Goal: Task Accomplishment & Management: Use online tool/utility

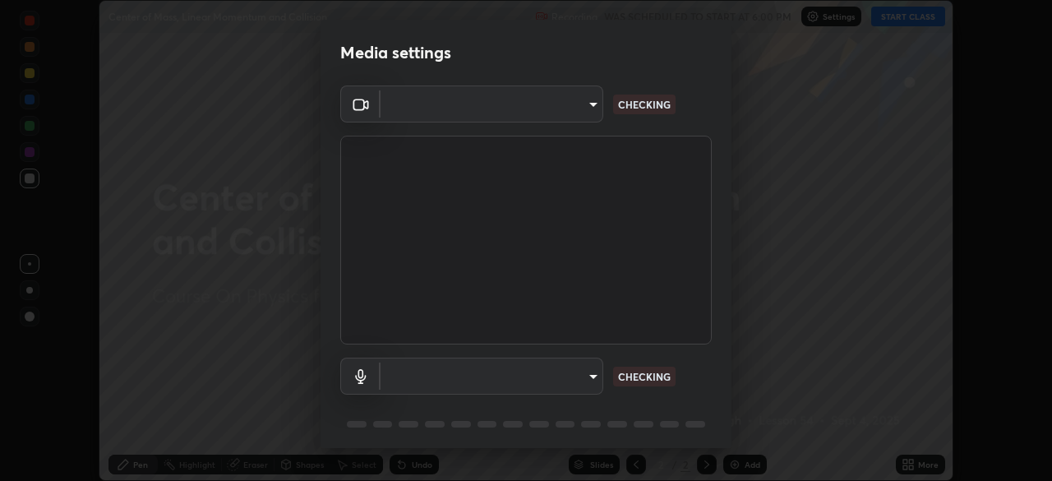
scroll to position [481, 1052]
type input "192ca90c523cfdd937e4a0725d4108824b1e1e1832b9bb322643ae2a7bf66a5a"
click at [543, 377] on body "Erase all Center of Mass, Linear Momentum and Collision Recording WAS SCHEDULED…" at bounding box center [526, 240] width 1052 height 481
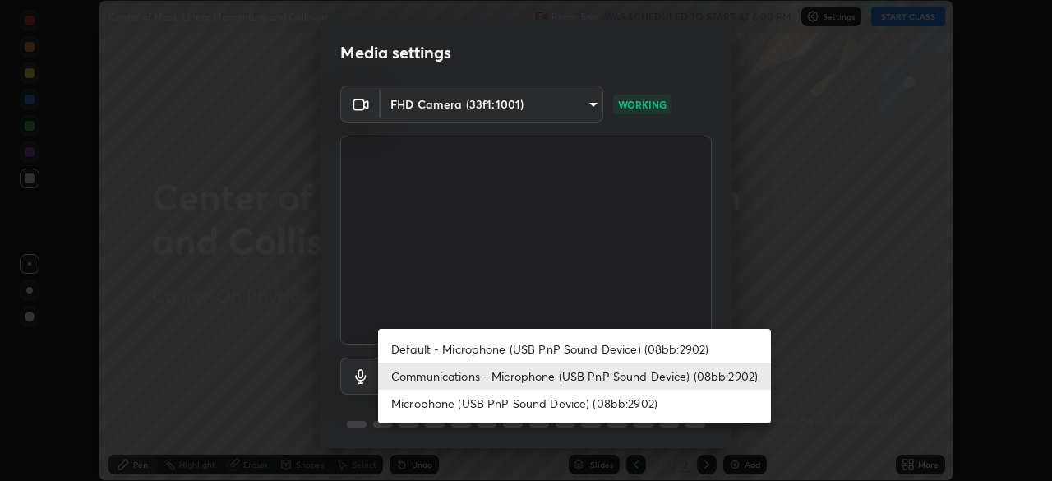
click at [487, 349] on li "Default - Microphone (USB PnP Sound Device) (08bb:2902)" at bounding box center [574, 348] width 393 height 27
type input "default"
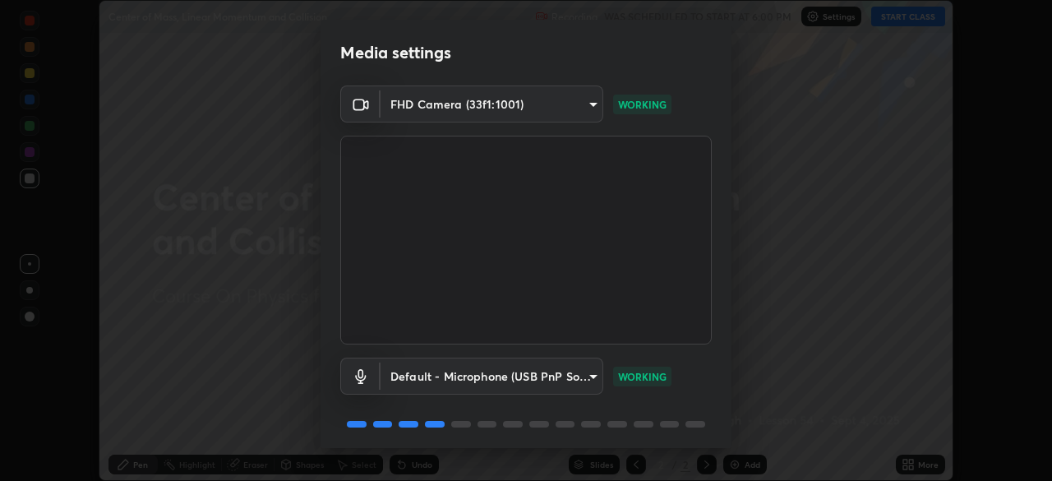
scroll to position [58, 0]
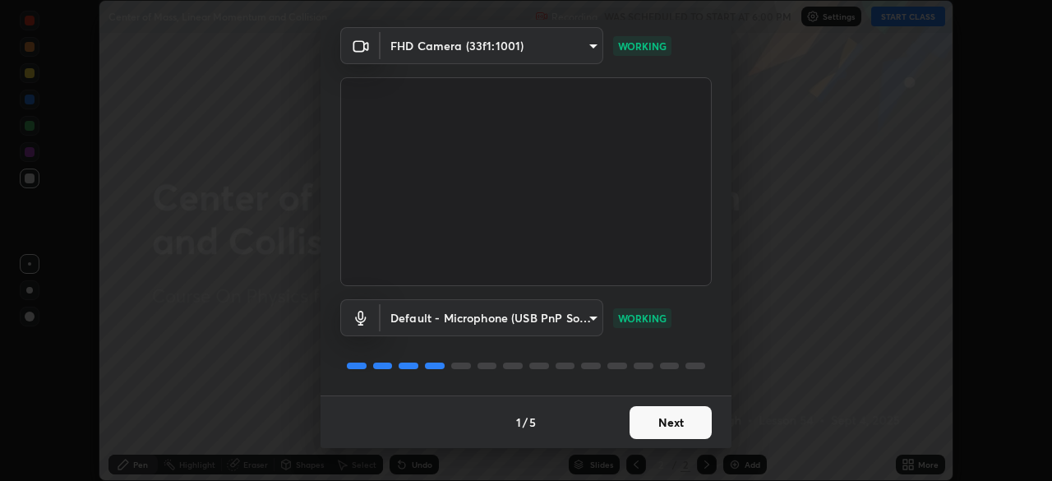
click at [694, 421] on button "Next" at bounding box center [671, 422] width 82 height 33
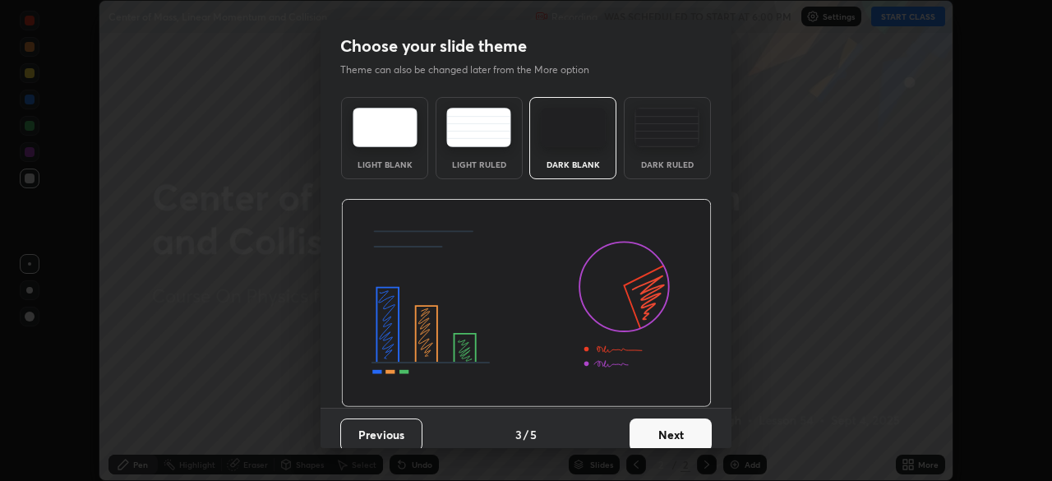
click at [690, 423] on button "Next" at bounding box center [671, 434] width 82 height 33
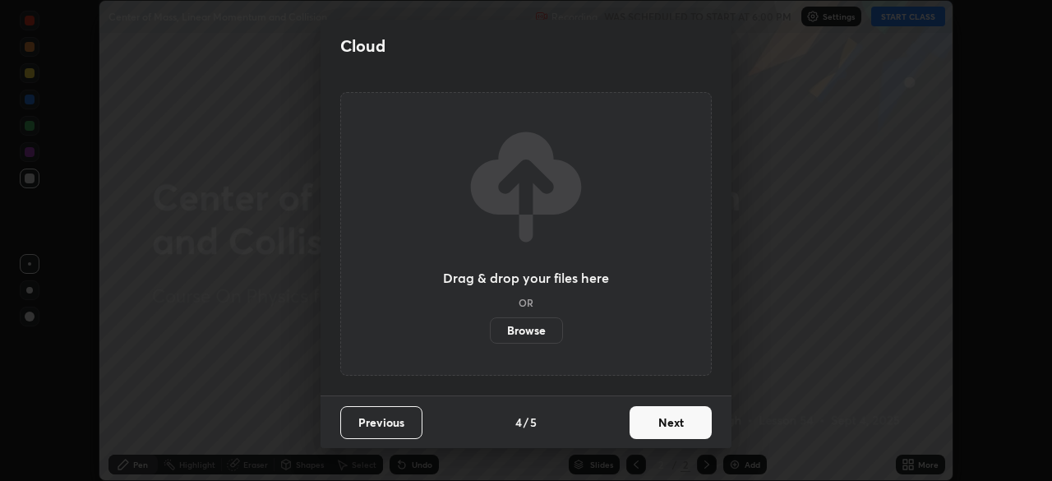
click at [688, 424] on button "Next" at bounding box center [671, 422] width 82 height 33
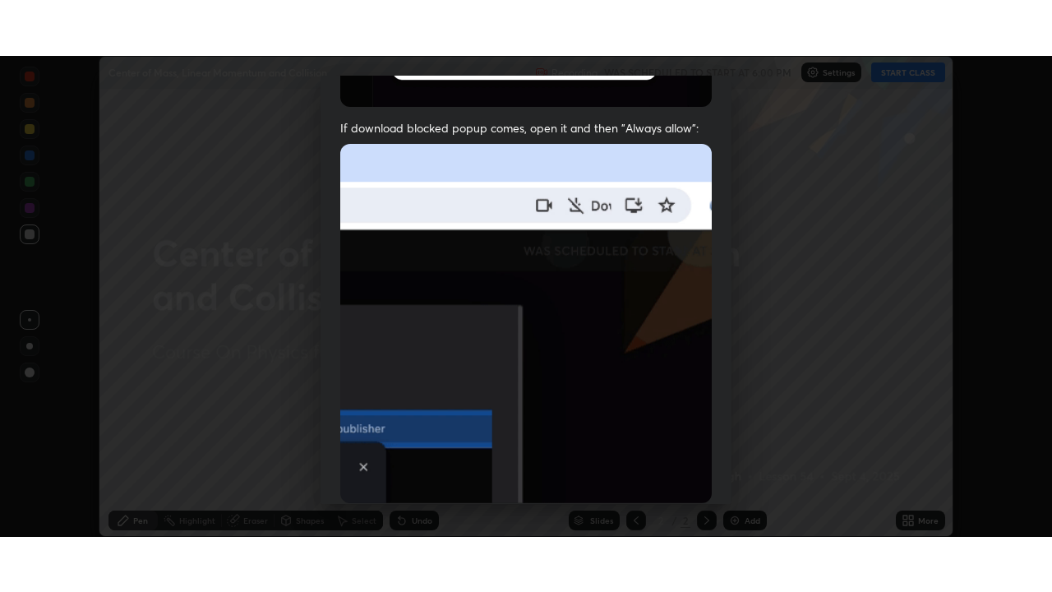
scroll to position [394, 0]
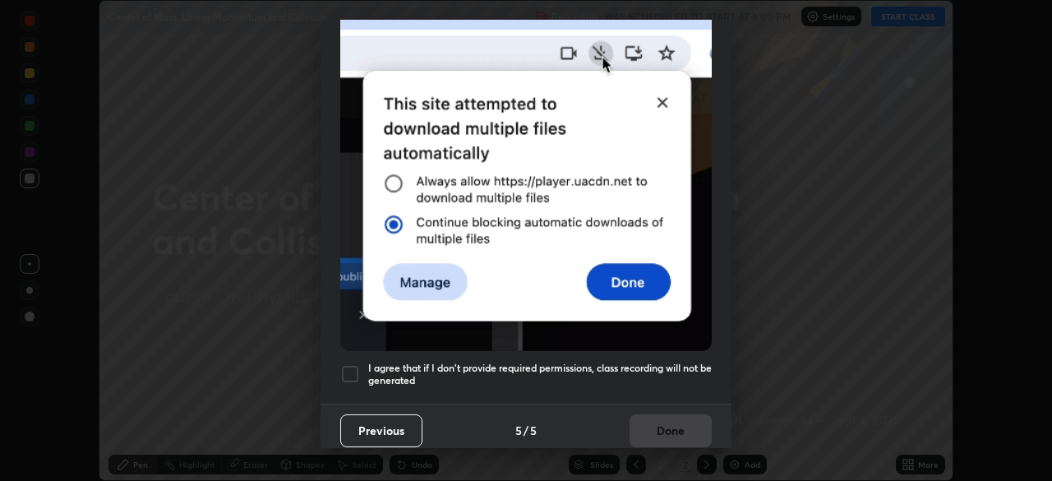
click at [668, 372] on h5 "I agree that if I don't provide required permissions, class recording will not …" at bounding box center [540, 374] width 344 height 25
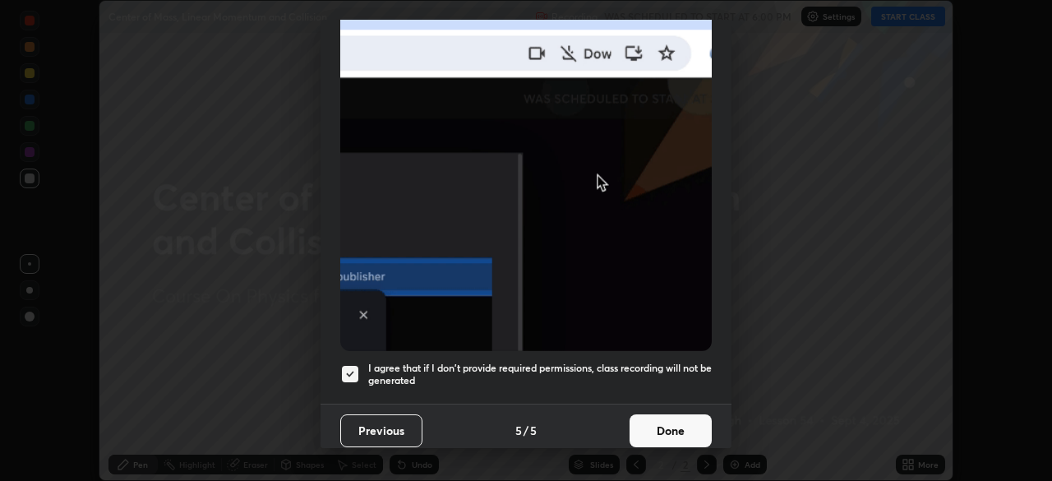
click at [676, 425] on button "Done" at bounding box center [671, 430] width 82 height 33
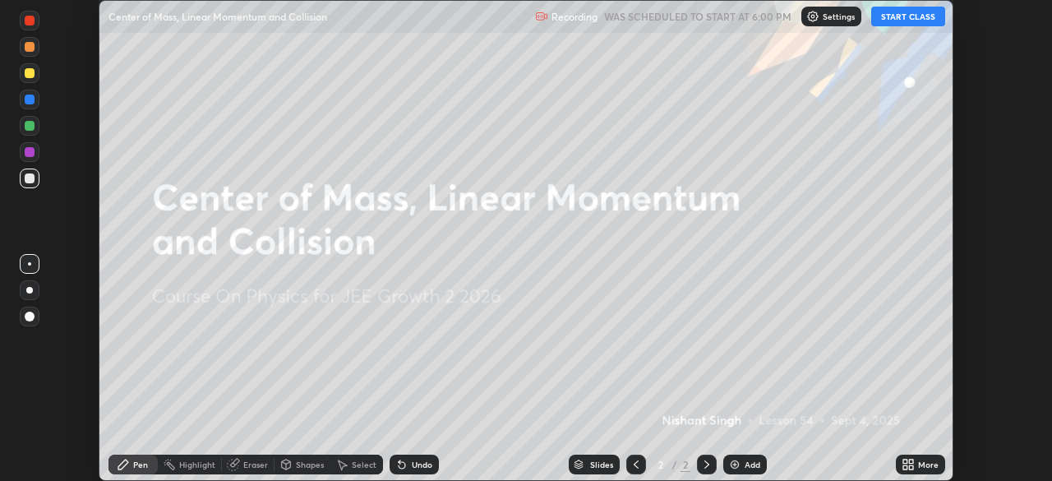
click at [904, 20] on button "START CLASS" at bounding box center [908, 17] width 74 height 20
click at [909, 463] on icon at bounding box center [911, 462] width 4 height 4
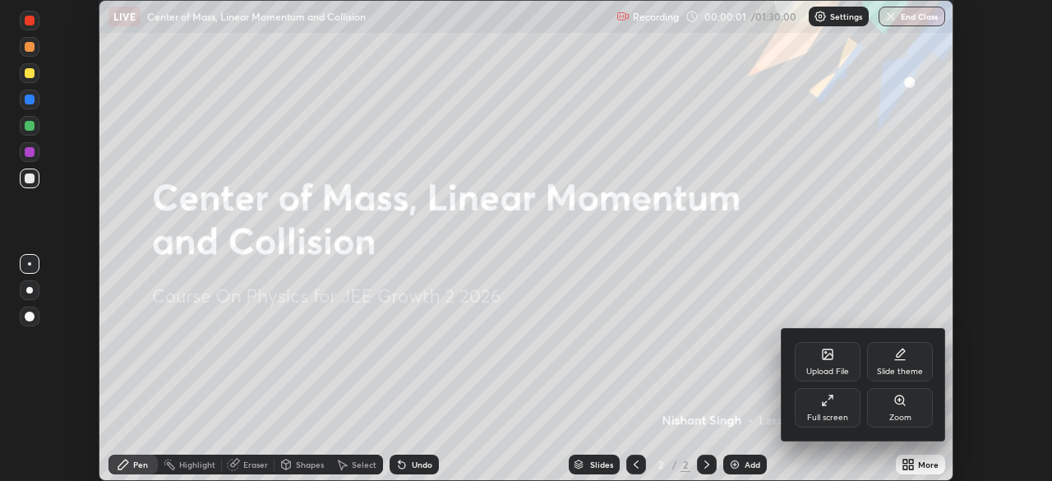
click at [850, 409] on div "Full screen" at bounding box center [828, 407] width 66 height 39
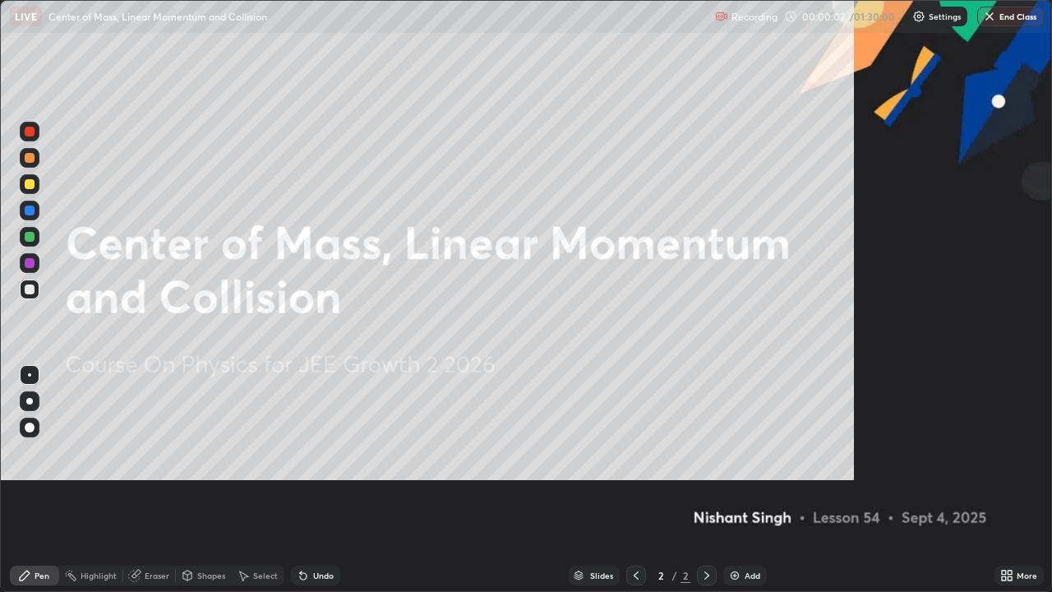
scroll to position [592, 1052]
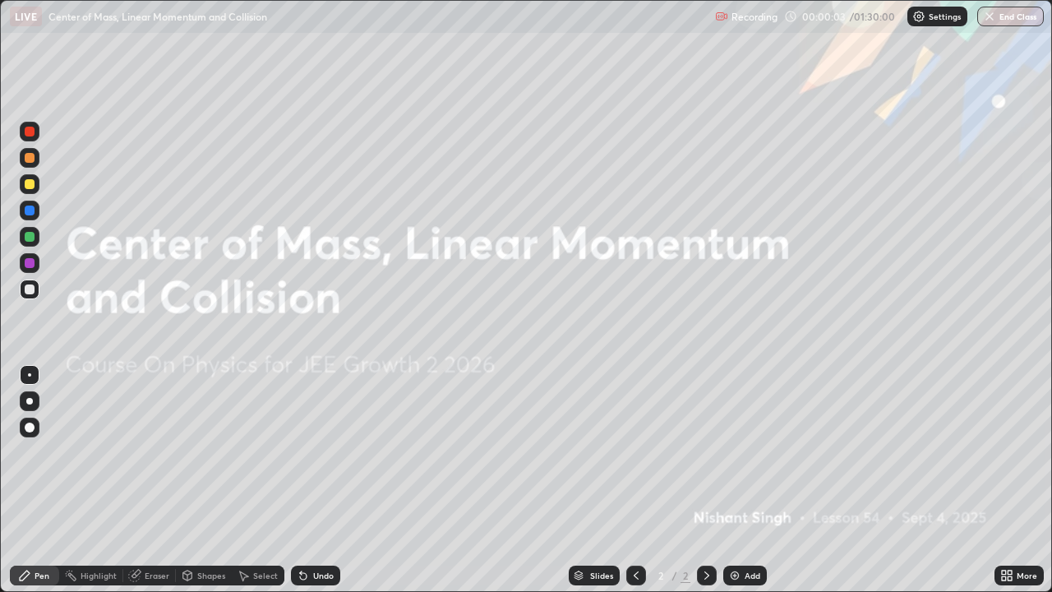
click at [739, 480] on img at bounding box center [734, 575] width 13 height 13
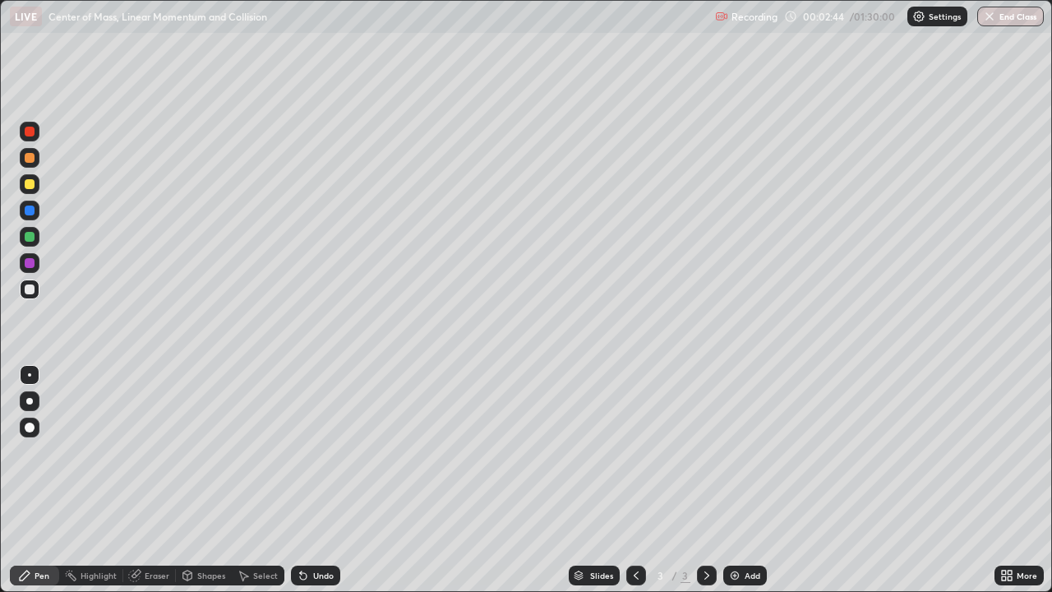
click at [32, 214] on div at bounding box center [30, 211] width 10 height 10
click at [30, 236] on div at bounding box center [30, 237] width 10 height 10
click at [705, 480] on icon at bounding box center [706, 575] width 13 height 13
click at [740, 480] on img at bounding box center [734, 575] width 13 height 13
click at [34, 293] on div at bounding box center [30, 289] width 20 height 20
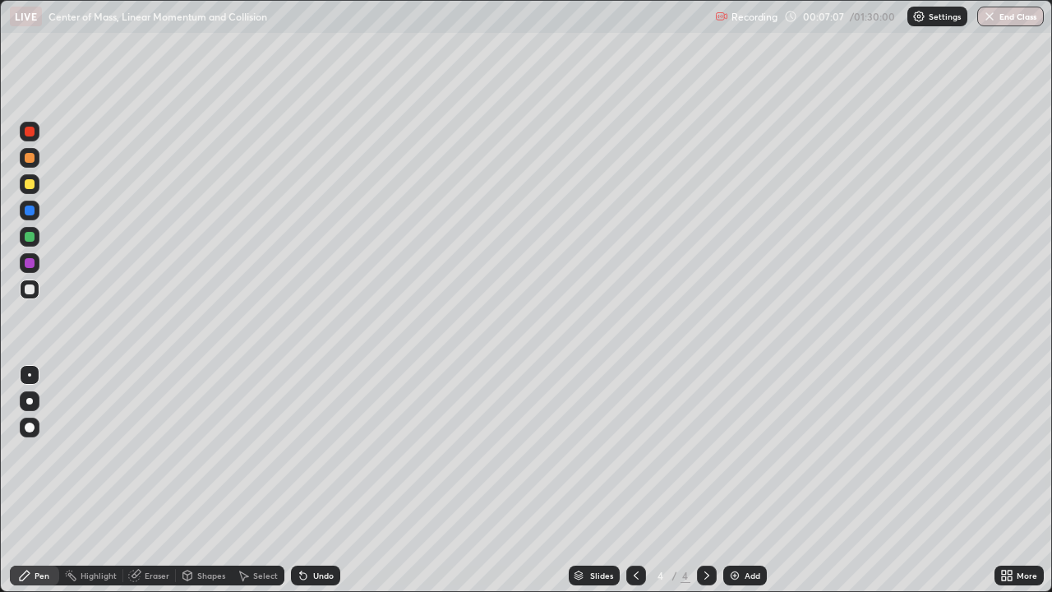
click at [32, 212] on div at bounding box center [30, 211] width 10 height 10
click at [30, 238] on div at bounding box center [30, 237] width 10 height 10
click at [30, 212] on div at bounding box center [30, 211] width 10 height 10
click at [30, 238] on div at bounding box center [30, 237] width 10 height 10
click at [30, 290] on div at bounding box center [30, 289] width 10 height 10
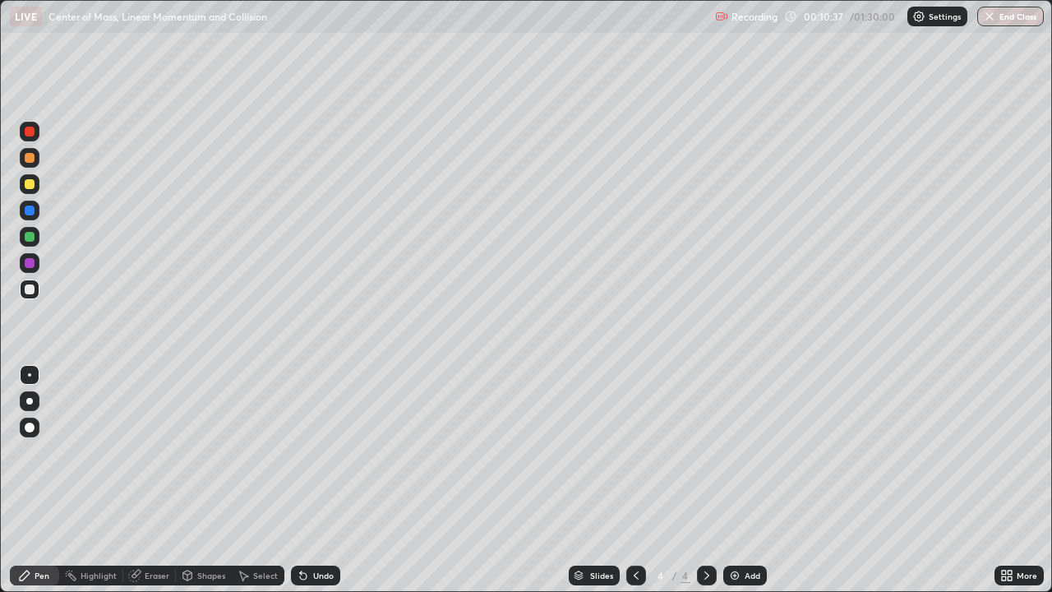
click at [35, 159] on div at bounding box center [30, 158] width 20 height 20
click at [35, 245] on div at bounding box center [30, 237] width 20 height 20
click at [35, 288] on div at bounding box center [30, 289] width 20 height 20
click at [35, 290] on div at bounding box center [30, 289] width 20 height 20
click at [404, 480] on div "Slides 4 / 4 Add" at bounding box center [667, 575] width 654 height 33
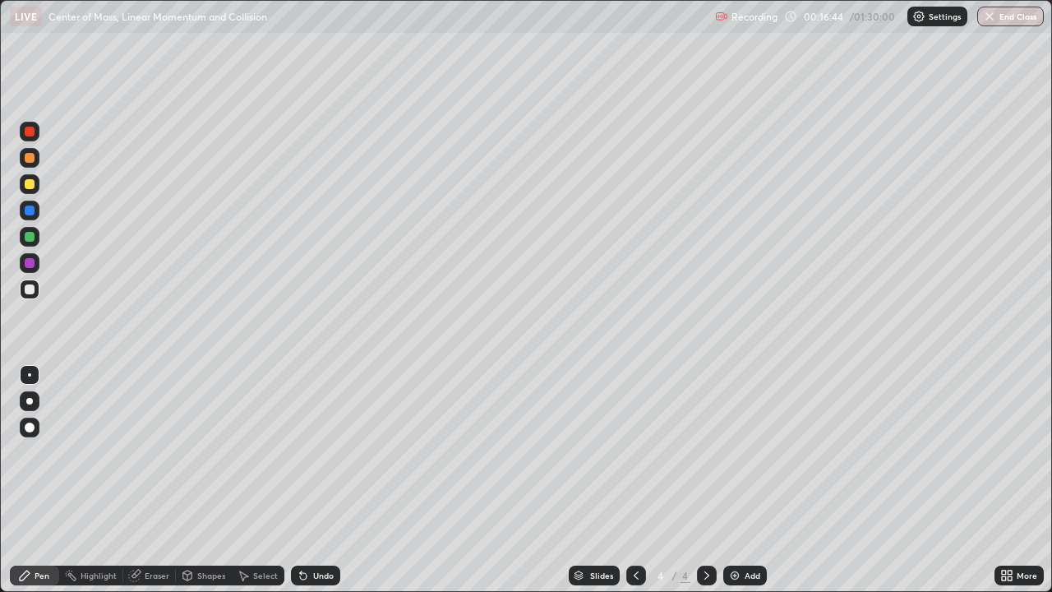
click at [320, 480] on div "Undo" at bounding box center [315, 576] width 49 height 20
click at [705, 480] on icon at bounding box center [706, 575] width 13 height 13
click at [751, 480] on div "Add" at bounding box center [753, 575] width 16 height 8
click at [35, 294] on div at bounding box center [30, 289] width 20 height 20
click at [28, 217] on div at bounding box center [30, 211] width 20 height 20
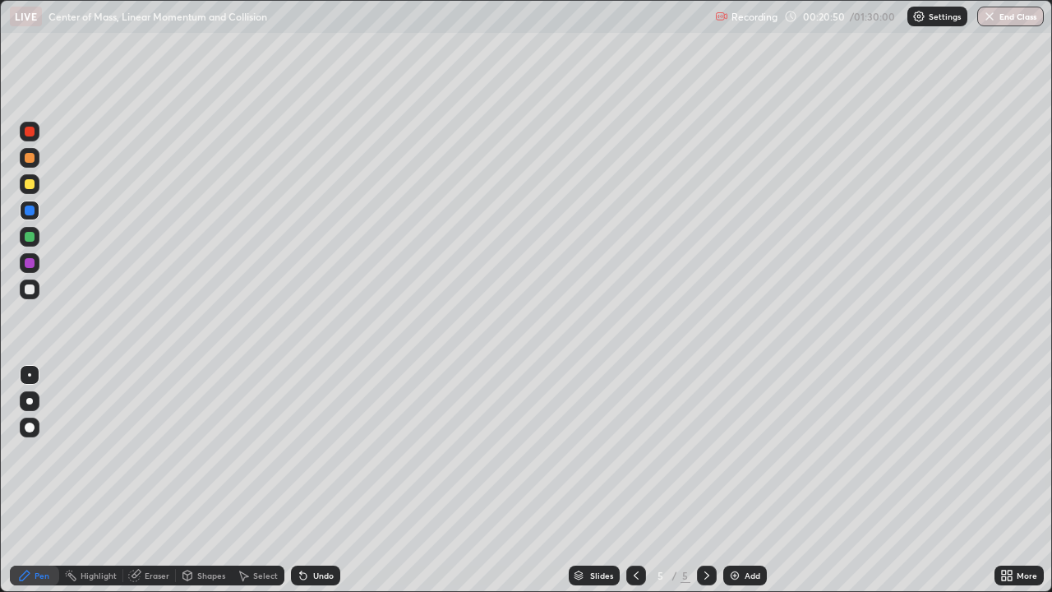
click at [32, 241] on div at bounding box center [30, 237] width 20 height 20
click at [27, 209] on div at bounding box center [30, 211] width 10 height 10
click at [35, 163] on div at bounding box center [30, 158] width 20 height 20
click at [30, 289] on div at bounding box center [30, 289] width 10 height 10
click at [33, 238] on div at bounding box center [30, 237] width 10 height 10
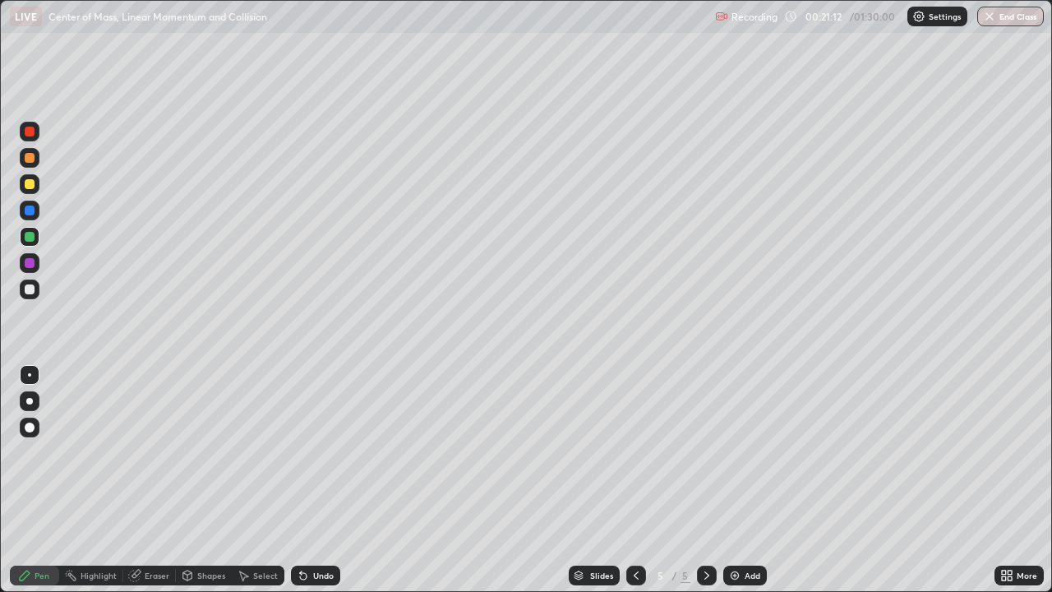
click at [30, 132] on div at bounding box center [30, 132] width 10 height 10
click at [30, 290] on div at bounding box center [30, 289] width 10 height 10
click at [30, 209] on div at bounding box center [30, 211] width 10 height 10
click at [29, 186] on div at bounding box center [30, 184] width 10 height 10
click at [27, 288] on div at bounding box center [30, 289] width 10 height 10
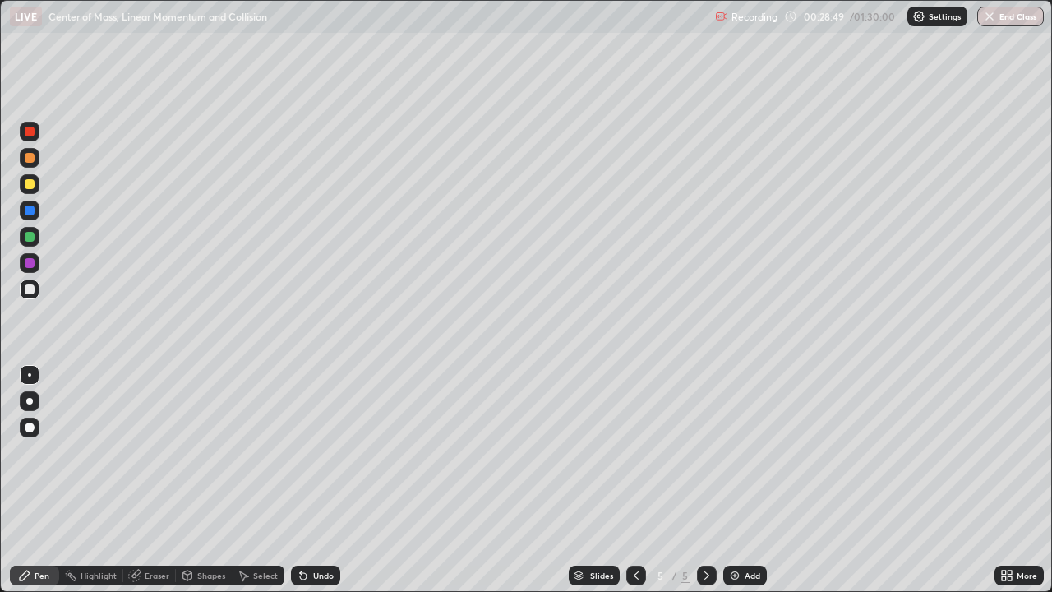
click at [705, 480] on icon at bounding box center [706, 575] width 13 height 13
click at [742, 480] on div "Add" at bounding box center [745, 576] width 44 height 20
click at [29, 208] on div at bounding box center [30, 211] width 10 height 10
click at [308, 480] on div "Undo" at bounding box center [315, 576] width 49 height 20
click at [313, 480] on div "Undo" at bounding box center [323, 575] width 21 height 8
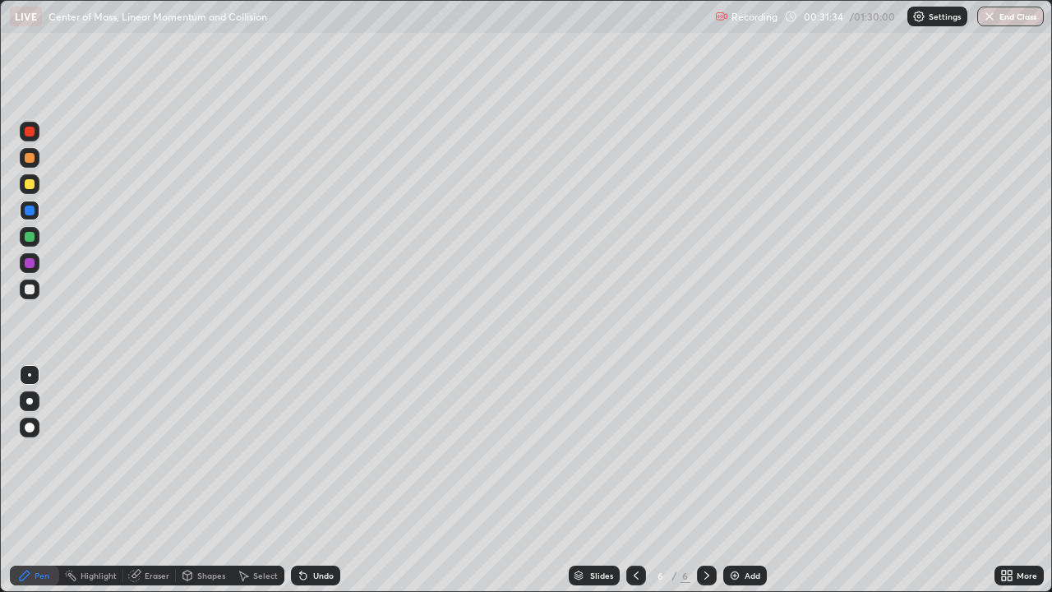
click at [316, 480] on div "Undo" at bounding box center [323, 575] width 21 height 8
click at [308, 480] on div "Undo" at bounding box center [315, 576] width 49 height 20
click at [707, 480] on icon at bounding box center [706, 575] width 13 height 13
click at [741, 480] on div "Add" at bounding box center [745, 576] width 44 height 20
click at [36, 294] on div at bounding box center [30, 289] width 20 height 20
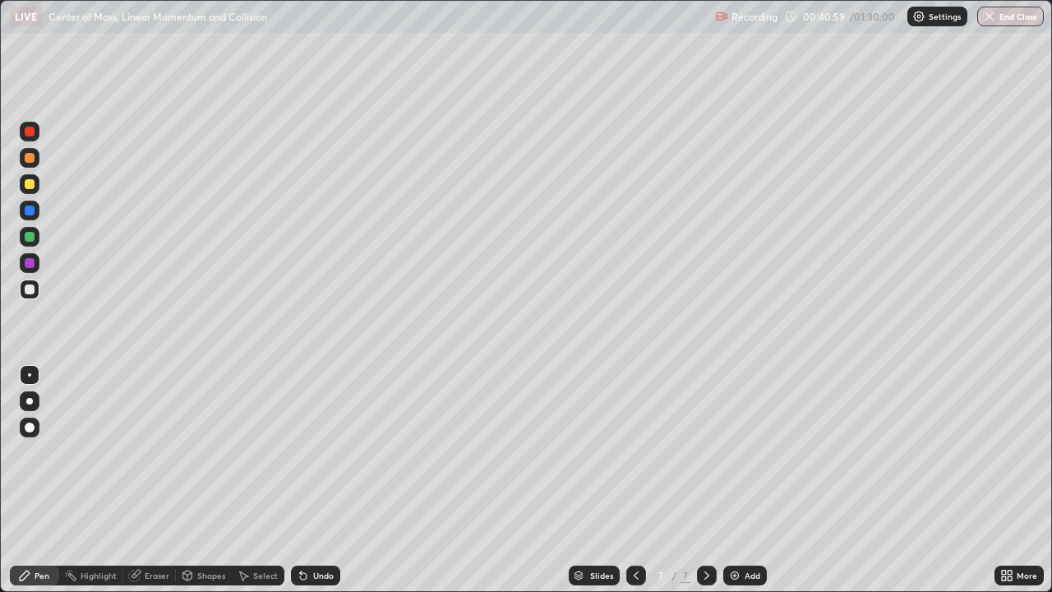
click at [30, 185] on div at bounding box center [30, 184] width 10 height 10
click at [704, 480] on icon at bounding box center [706, 575] width 13 height 13
click at [745, 480] on div "Add" at bounding box center [753, 575] width 16 height 8
click at [37, 292] on div at bounding box center [30, 289] width 20 height 20
click at [305, 480] on icon at bounding box center [303, 575] width 13 height 13
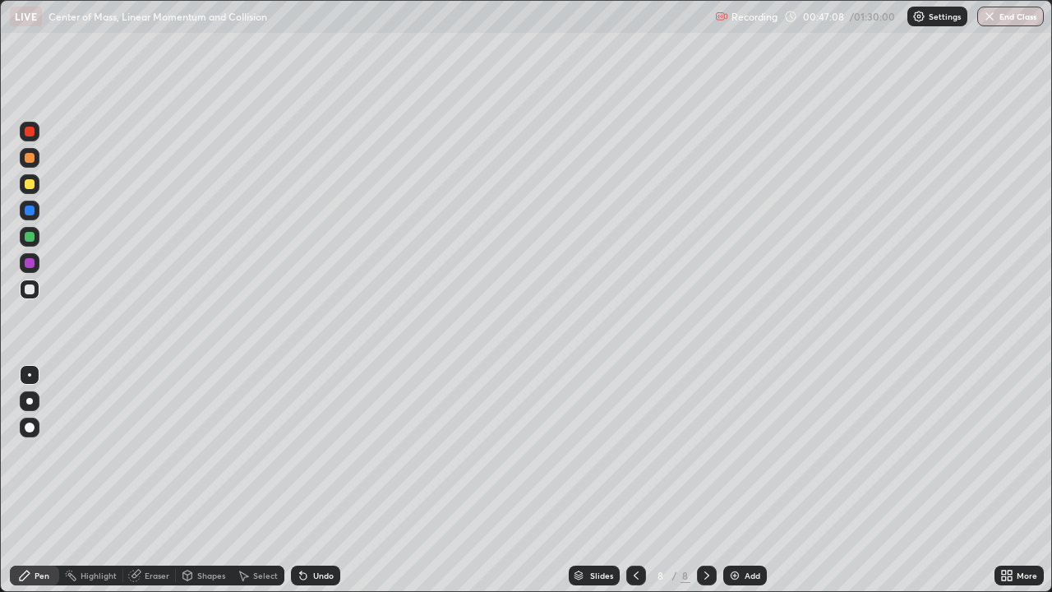
click at [746, 480] on div "Add" at bounding box center [753, 575] width 16 height 8
click at [705, 480] on icon at bounding box center [707, 575] width 5 height 8
click at [740, 480] on div "Add" at bounding box center [745, 576] width 44 height 20
click at [705, 480] on icon at bounding box center [706, 575] width 13 height 13
click at [740, 480] on div "Add" at bounding box center [745, 576] width 44 height 20
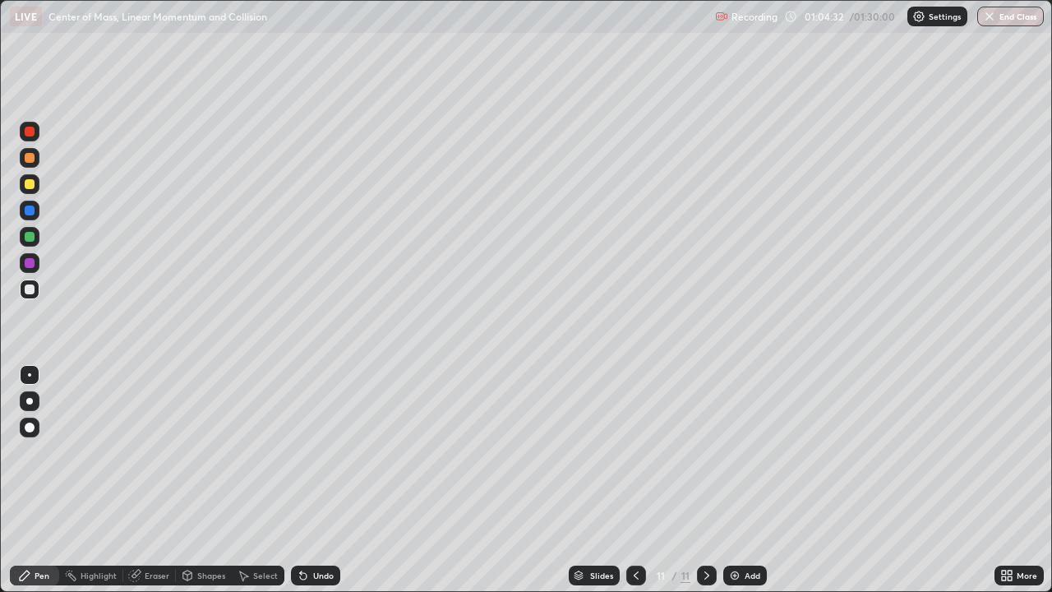
click at [745, 480] on div "Add" at bounding box center [753, 575] width 16 height 8
click at [35, 292] on div at bounding box center [30, 289] width 20 height 20
click at [30, 210] on div at bounding box center [30, 211] width 10 height 10
click at [34, 187] on div at bounding box center [30, 184] width 20 height 20
click at [30, 289] on div at bounding box center [30, 289] width 10 height 10
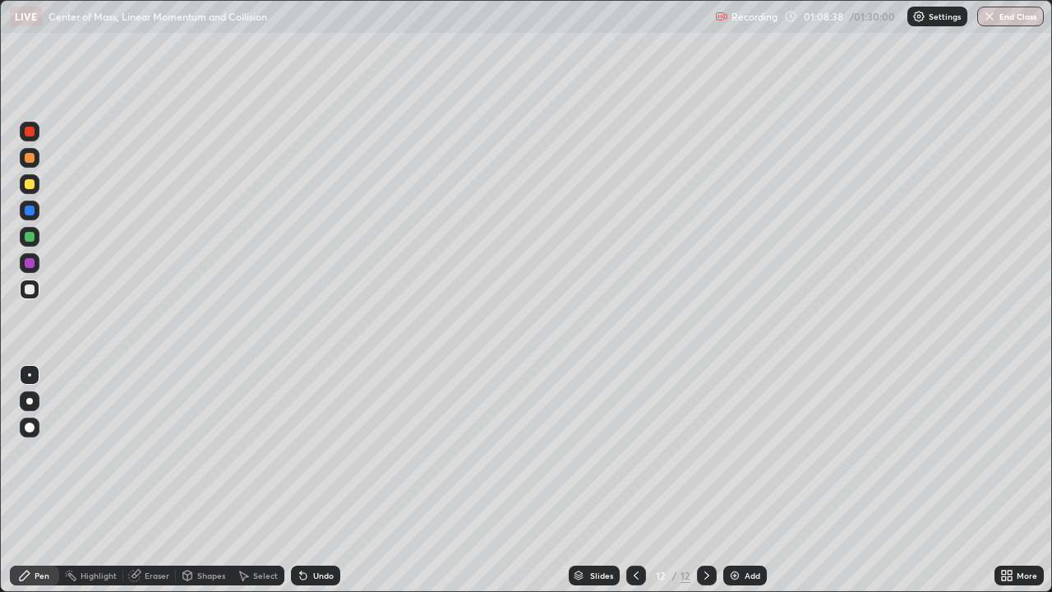
click at [33, 161] on div at bounding box center [30, 158] width 10 height 10
click at [705, 480] on icon at bounding box center [706, 575] width 13 height 13
click at [745, 480] on div "Add" at bounding box center [753, 575] width 16 height 8
click at [30, 290] on div at bounding box center [30, 289] width 10 height 10
click at [30, 185] on div at bounding box center [30, 184] width 10 height 10
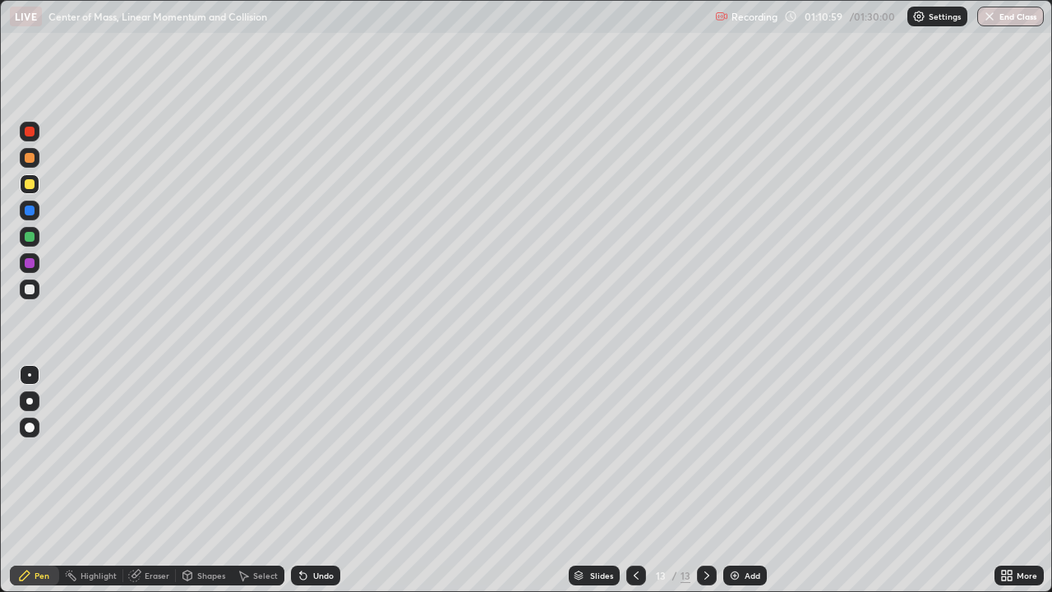
click at [30, 290] on div at bounding box center [30, 289] width 10 height 10
click at [705, 480] on icon at bounding box center [706, 575] width 13 height 13
click at [741, 480] on div "Add" at bounding box center [745, 576] width 44 height 20
click at [36, 291] on div at bounding box center [30, 289] width 20 height 20
click at [34, 211] on div at bounding box center [30, 211] width 10 height 10
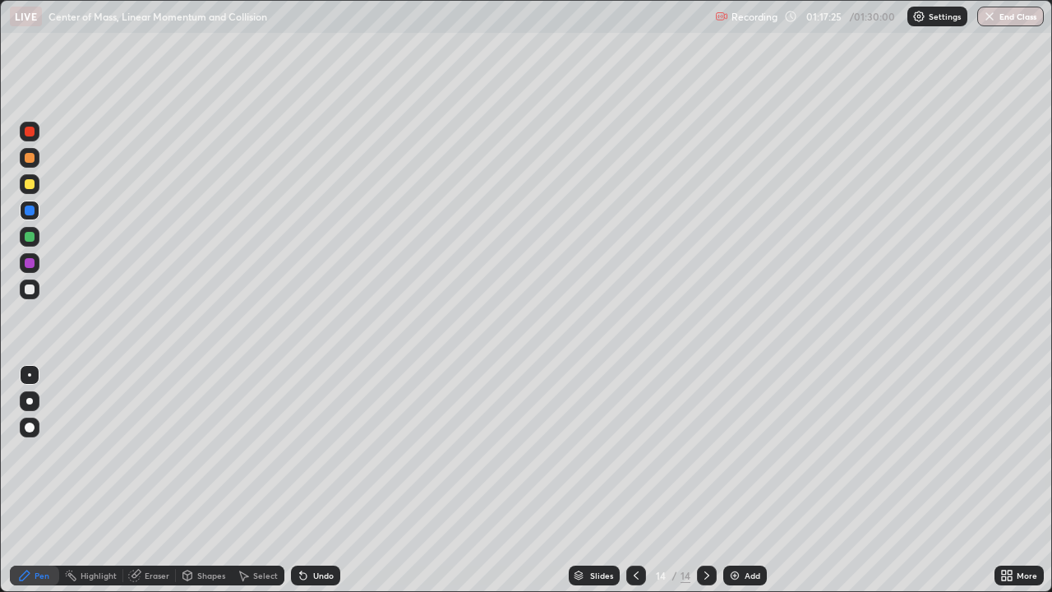
click at [31, 185] on div at bounding box center [30, 184] width 10 height 10
click at [31, 293] on div at bounding box center [30, 289] width 10 height 10
click at [26, 187] on div at bounding box center [30, 184] width 10 height 10
click at [30, 290] on div at bounding box center [30, 289] width 10 height 10
click at [34, 185] on div at bounding box center [30, 184] width 10 height 10
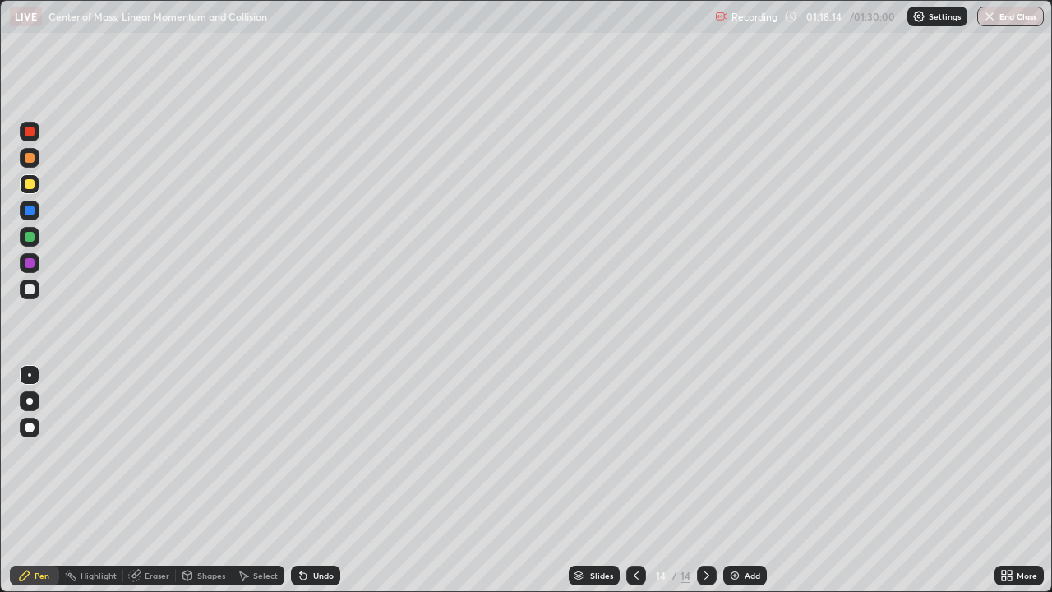
click at [326, 480] on div "Undo" at bounding box center [315, 576] width 49 height 20
click at [32, 289] on div at bounding box center [30, 289] width 10 height 10
click at [30, 211] on div at bounding box center [30, 211] width 10 height 10
click at [315, 480] on div "Undo" at bounding box center [323, 575] width 21 height 8
click at [1001, 18] on button "End Class" at bounding box center [1011, 17] width 65 height 20
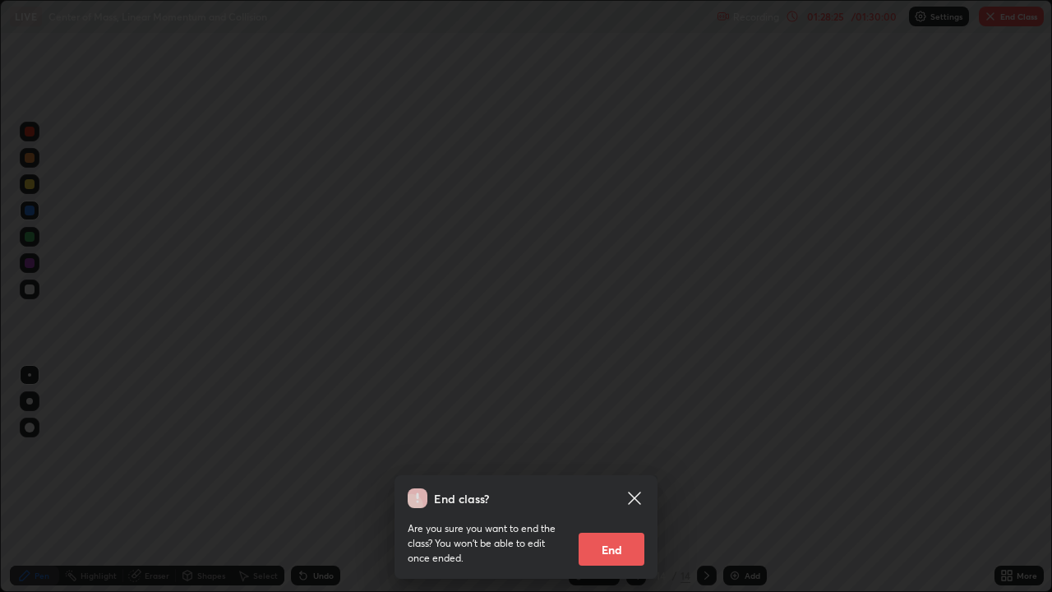
click at [602, 480] on button "End" at bounding box center [612, 549] width 66 height 33
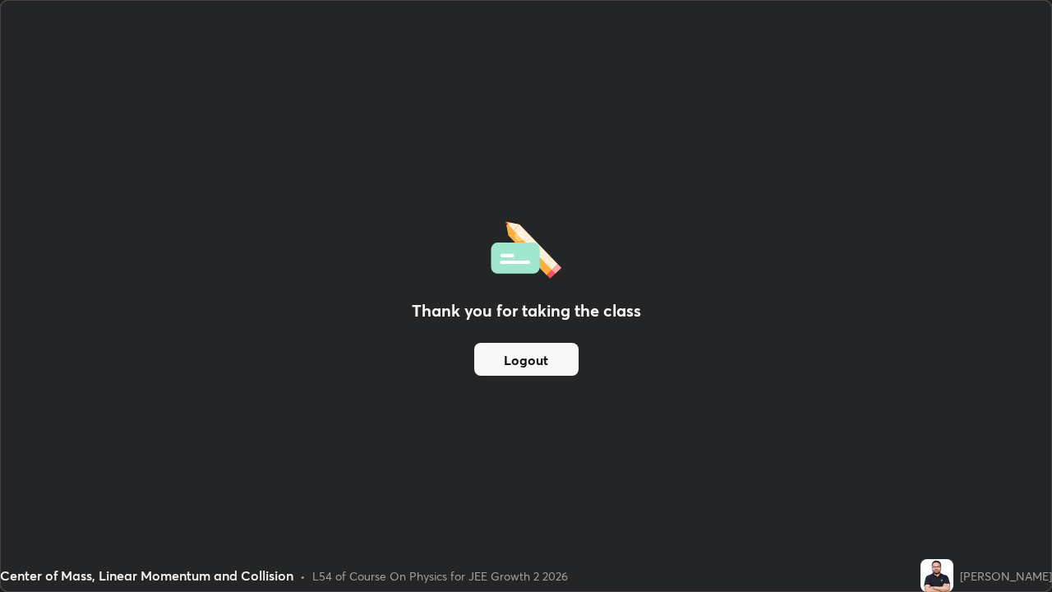
click at [547, 361] on button "Logout" at bounding box center [526, 359] width 104 height 33
